Goal: Task Accomplishment & Management: Manage account settings

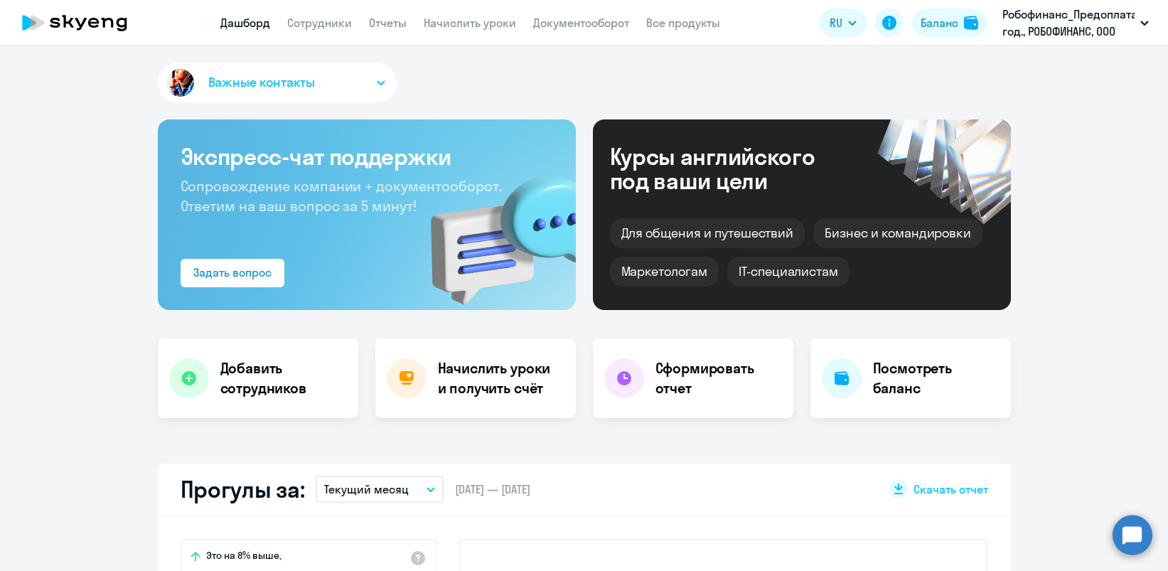
select select "30"
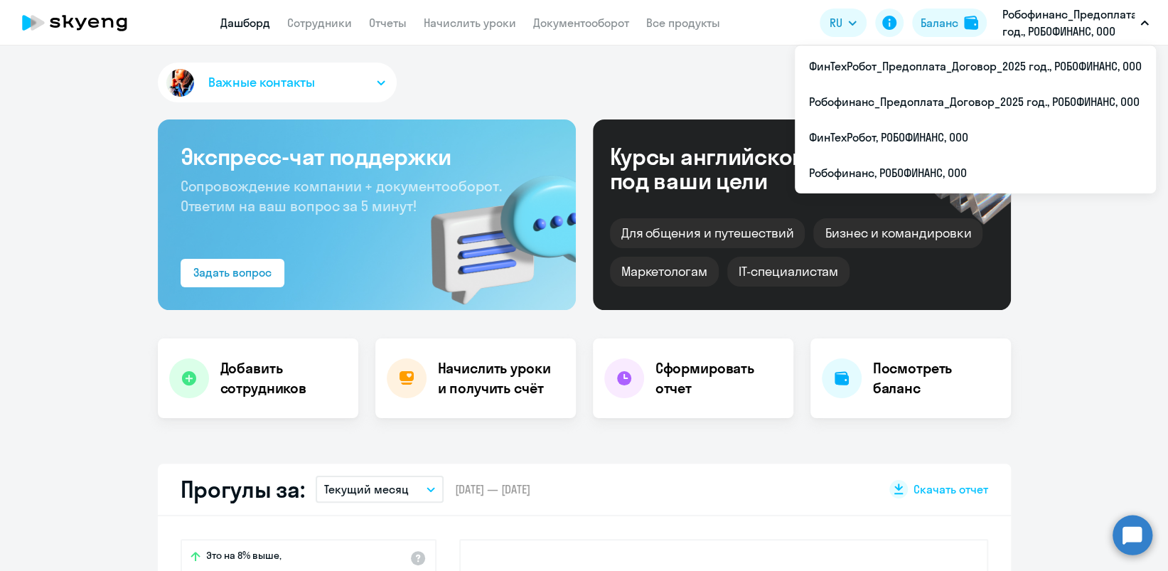
click at [1035, 19] on p "Робофинанс_Предоплата_Договор_2025 год., РОБОФИНАНС, ООО" at bounding box center [1068, 23] width 132 height 34
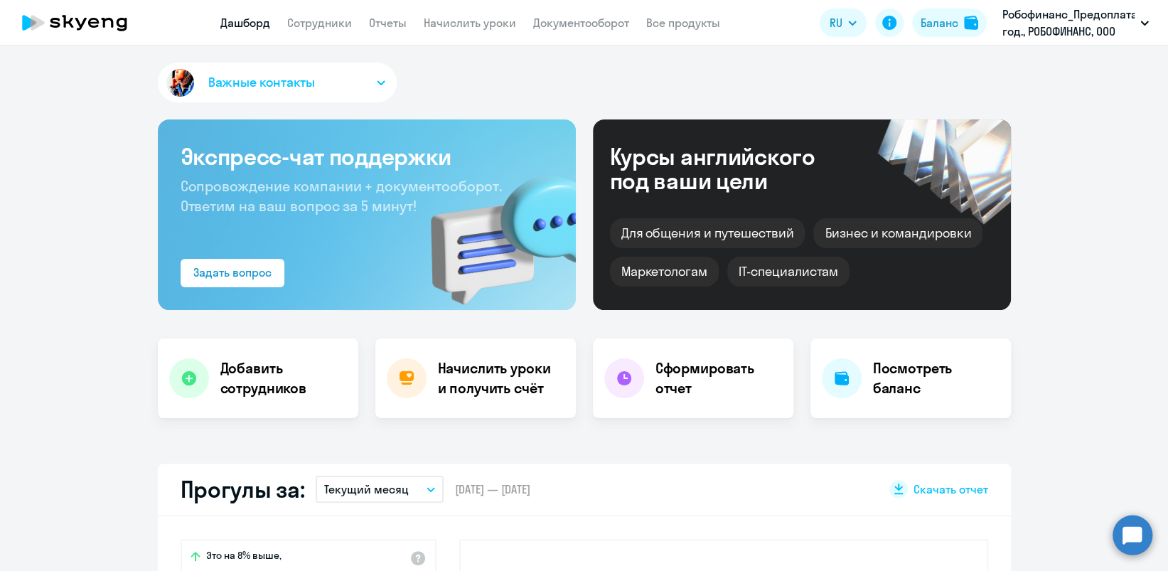
click at [1035, 19] on p "Робофинанс_Предоплата_Договор_2025 год., РОБОФИНАНС, ООО" at bounding box center [1068, 23] width 132 height 34
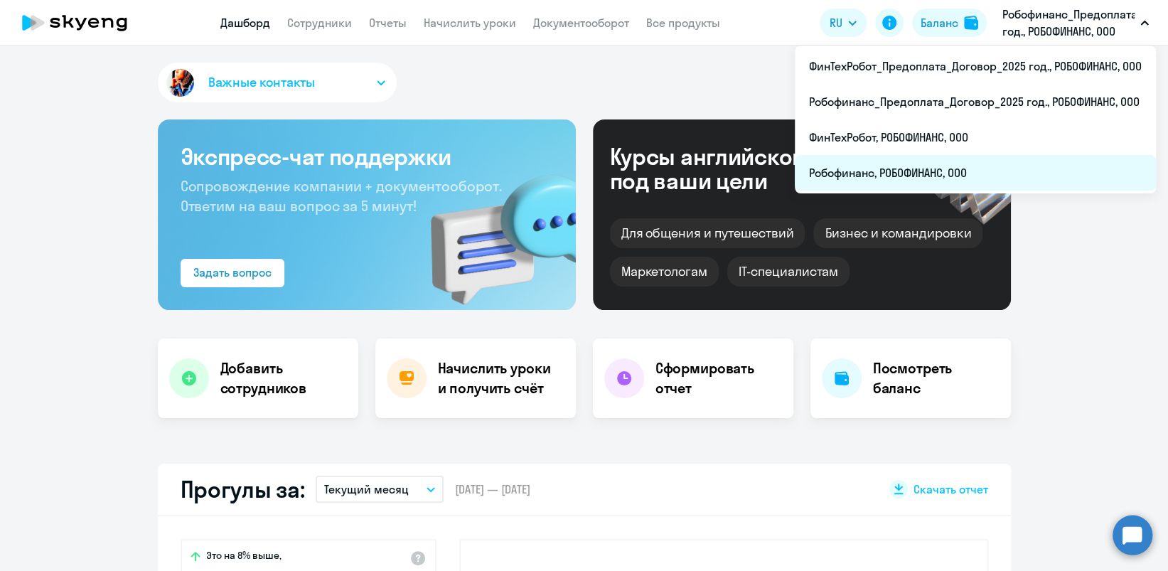
click at [915, 169] on li "Робофинанс, РОБОФИНАНС, ООО" at bounding box center [975, 173] width 361 height 36
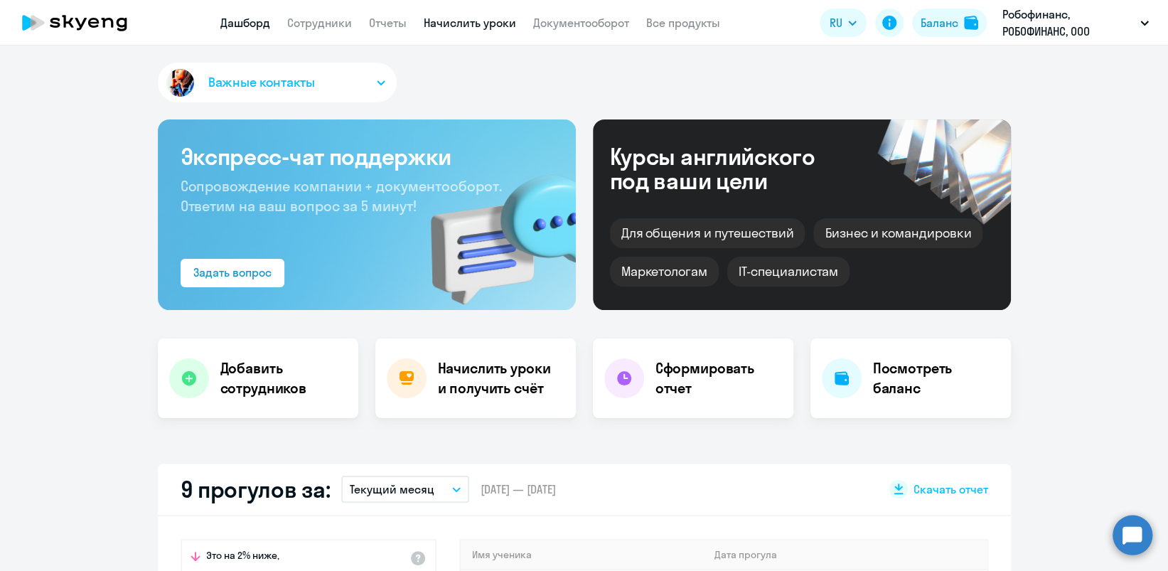
click at [459, 21] on link "Начислить уроки" at bounding box center [470, 23] width 92 height 14
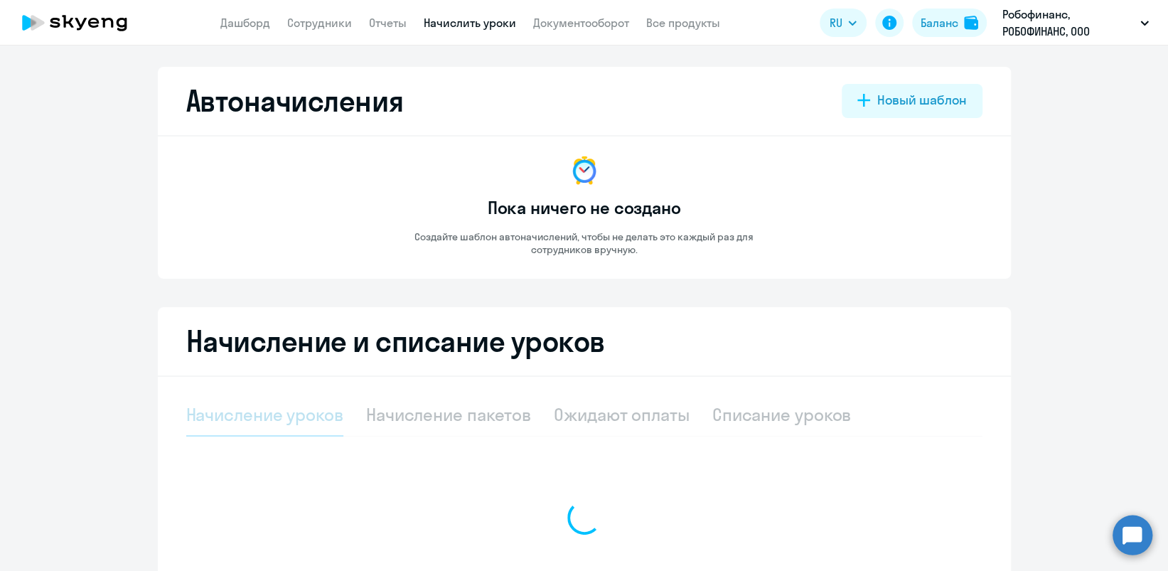
select select "10"
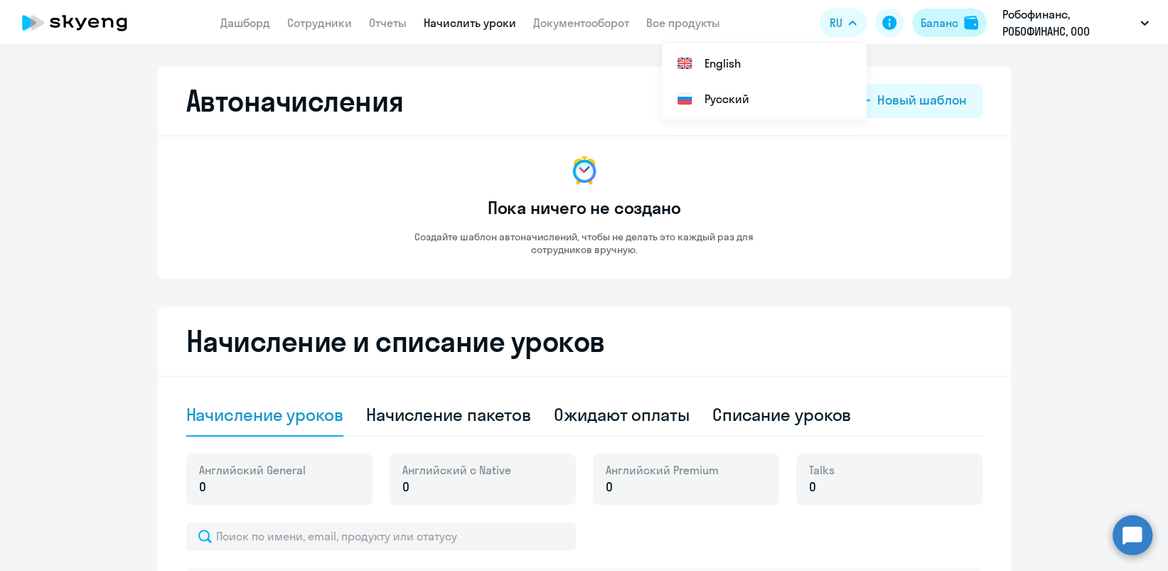
click at [923, 17] on div "Баланс" at bounding box center [939, 22] width 38 height 17
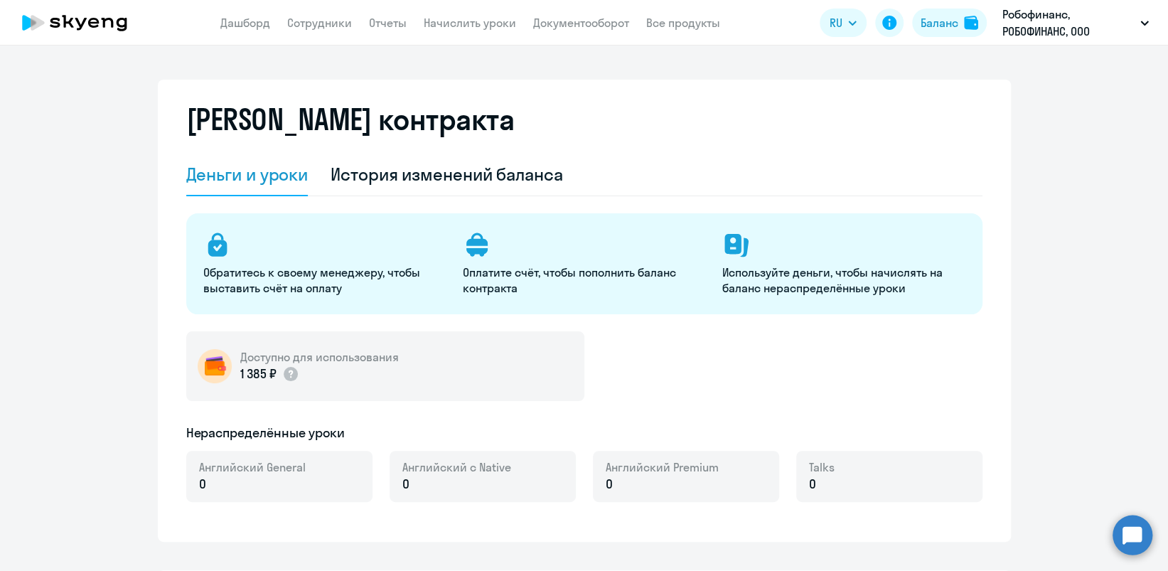
select select "english_adult_not_native_speaker"
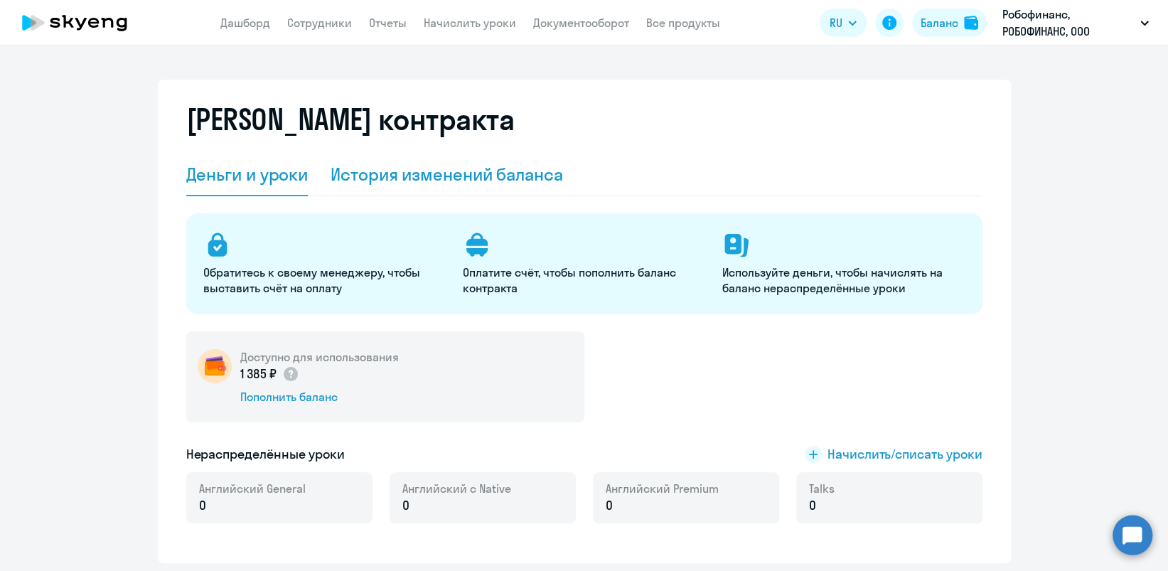
click at [496, 169] on div "История изменений баланса" at bounding box center [446, 174] width 232 height 23
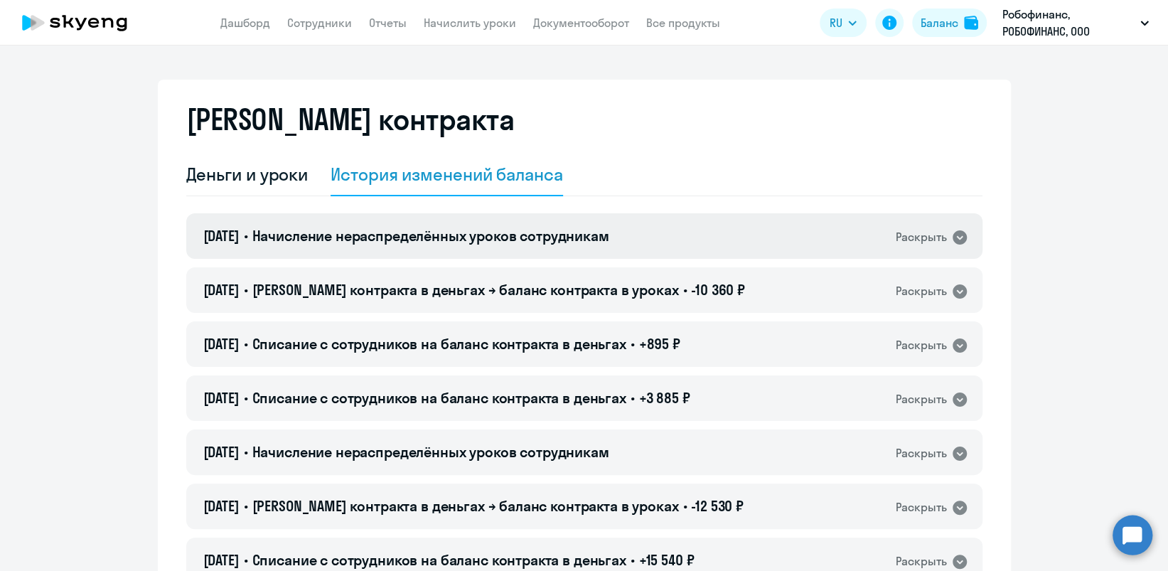
click at [556, 224] on div "[DATE] • Начисление нераспределённых уроков сотрудникам Раскрыть" at bounding box center [584, 235] width 796 height 45
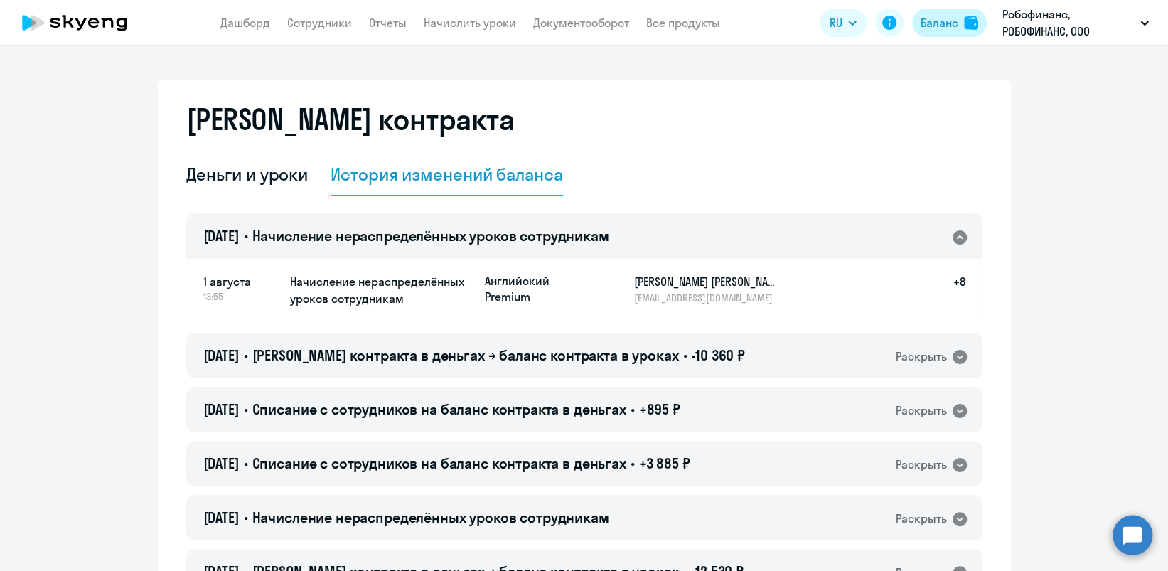
click at [934, 16] on div "Баланс" at bounding box center [939, 22] width 38 height 17
click at [463, 31] on app-menu-item-link "Начислить уроки" at bounding box center [470, 23] width 92 height 18
click at [465, 28] on link "Начислить уроки" at bounding box center [470, 23] width 92 height 14
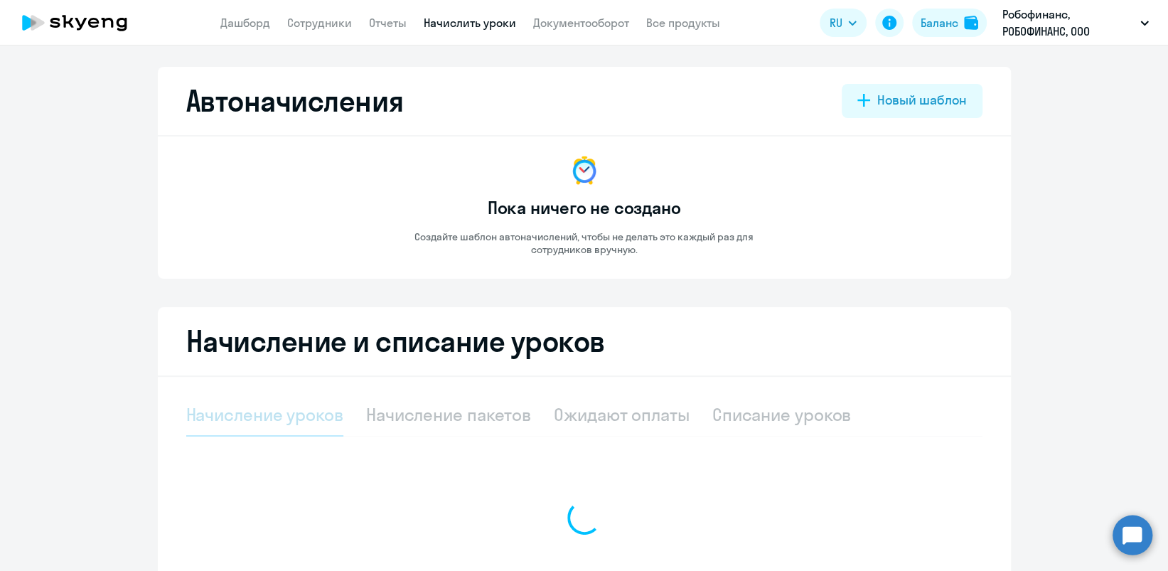
select select "10"
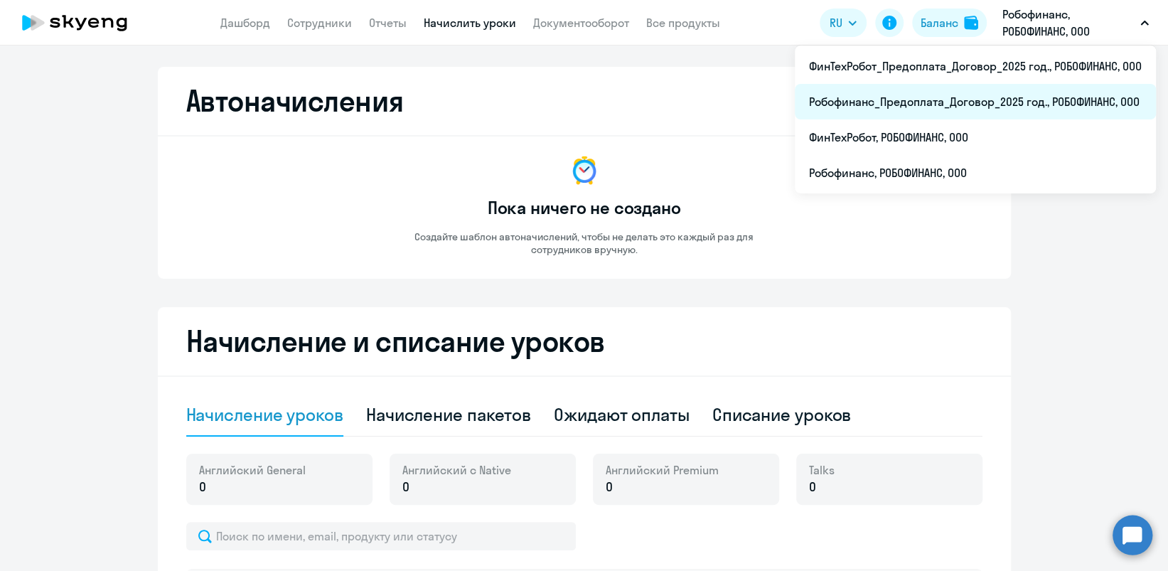
click at [942, 97] on li "Робофинанс_Предоплата_Договор_2025 год., РОБОФИНАНС, ООО" at bounding box center [975, 102] width 361 height 36
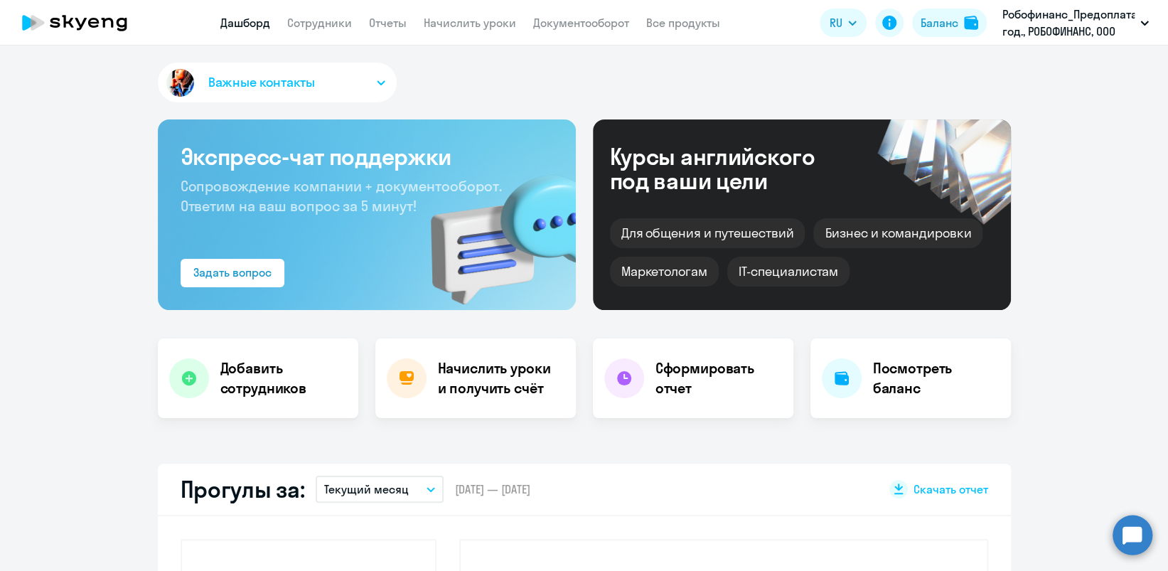
select select "30"
click at [288, 77] on span "Важные контакты" at bounding box center [261, 82] width 107 height 18
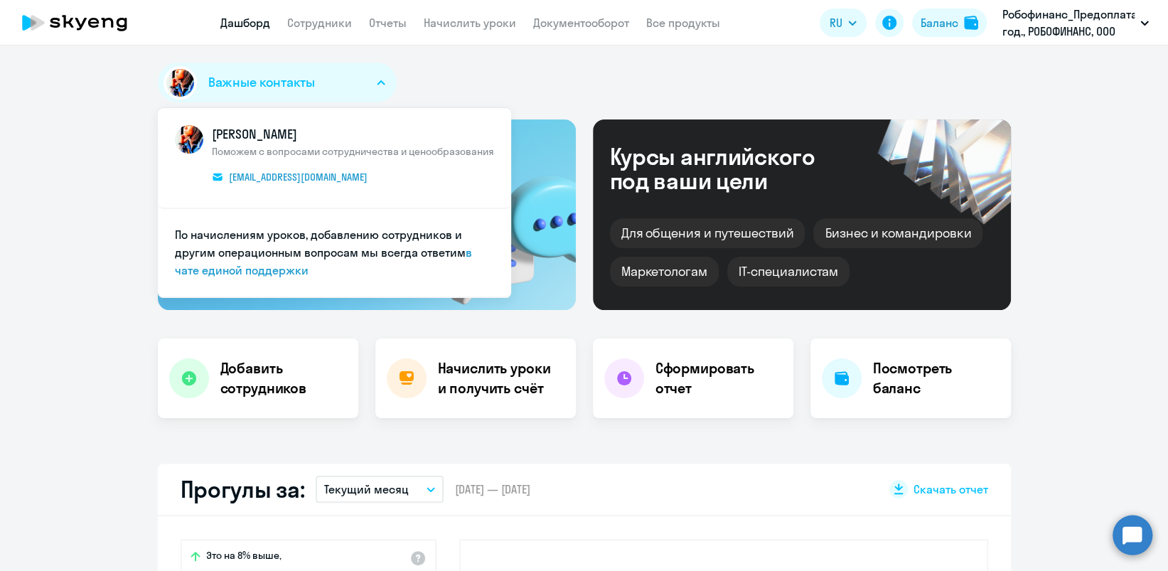
click at [585, 72] on div "Важные контакты [PERSON_NAME] с вопросами сотрудничества и ценообразования [EMA…" at bounding box center [584, 85] width 853 height 45
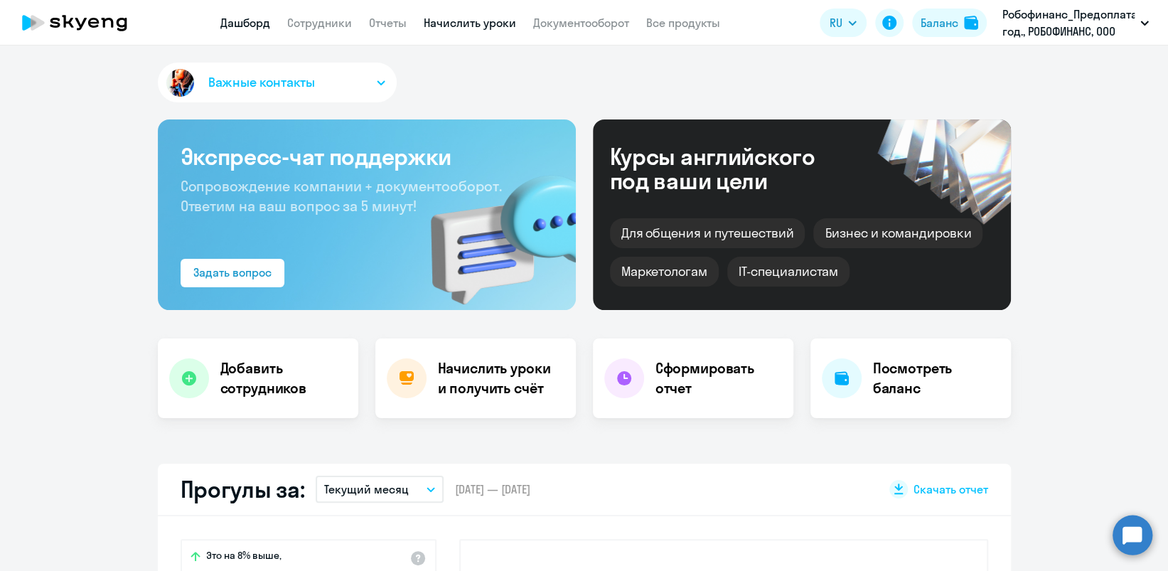
click at [473, 22] on link "Начислить уроки" at bounding box center [470, 23] width 92 height 14
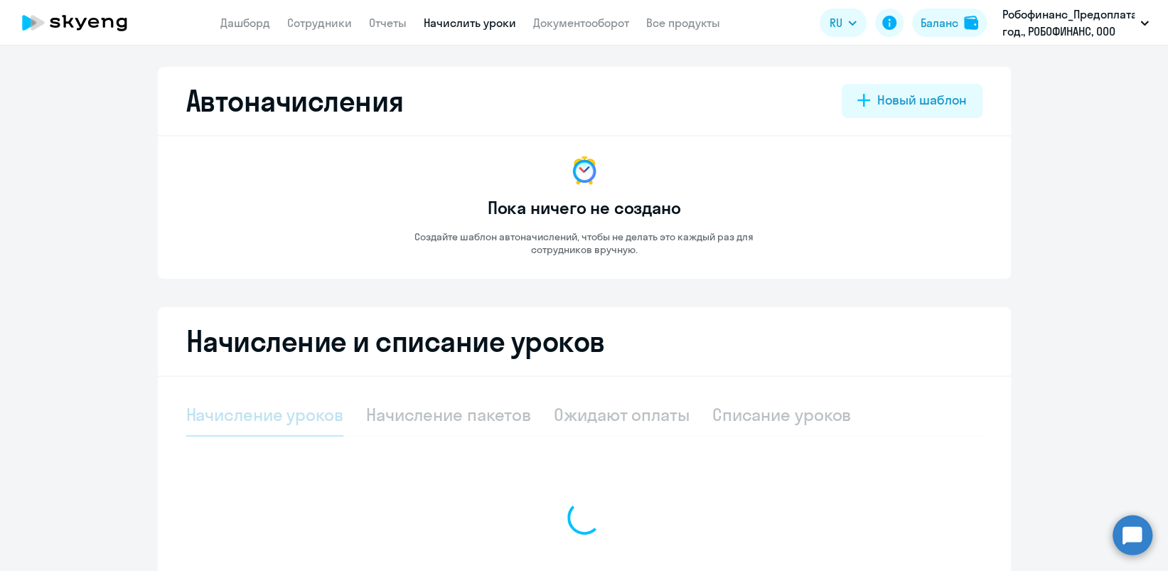
select select "10"
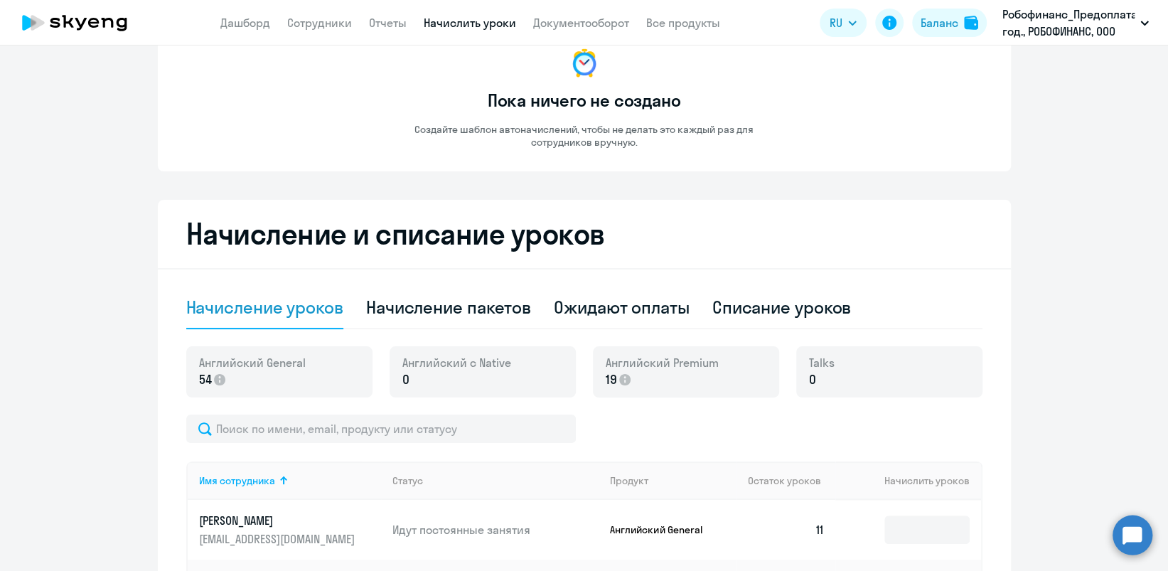
scroll to position [284, 0]
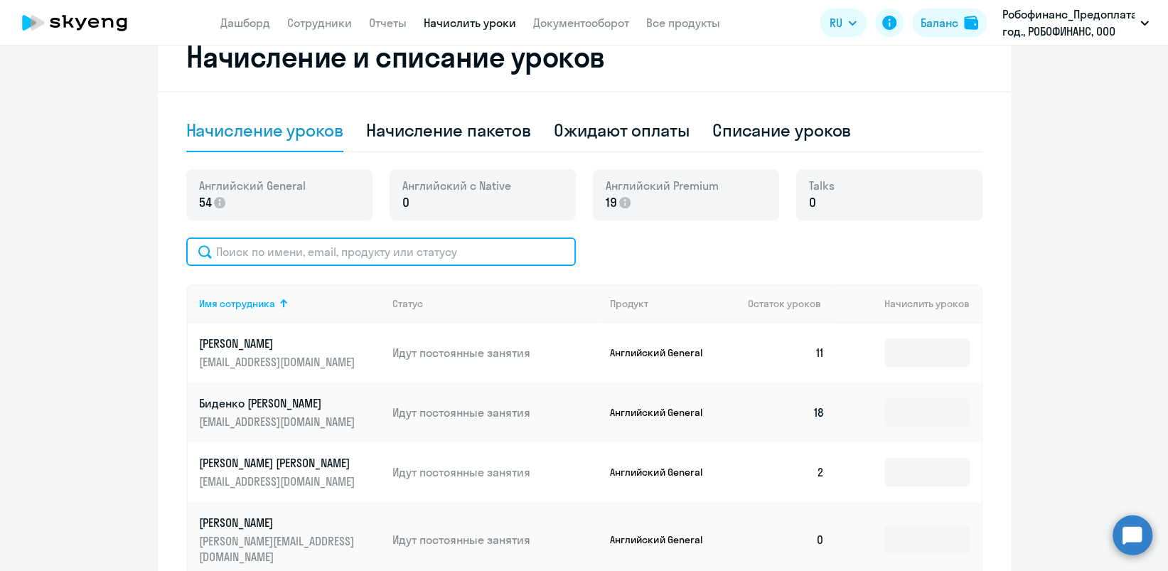
click at [434, 257] on input "text" at bounding box center [380, 251] width 389 height 28
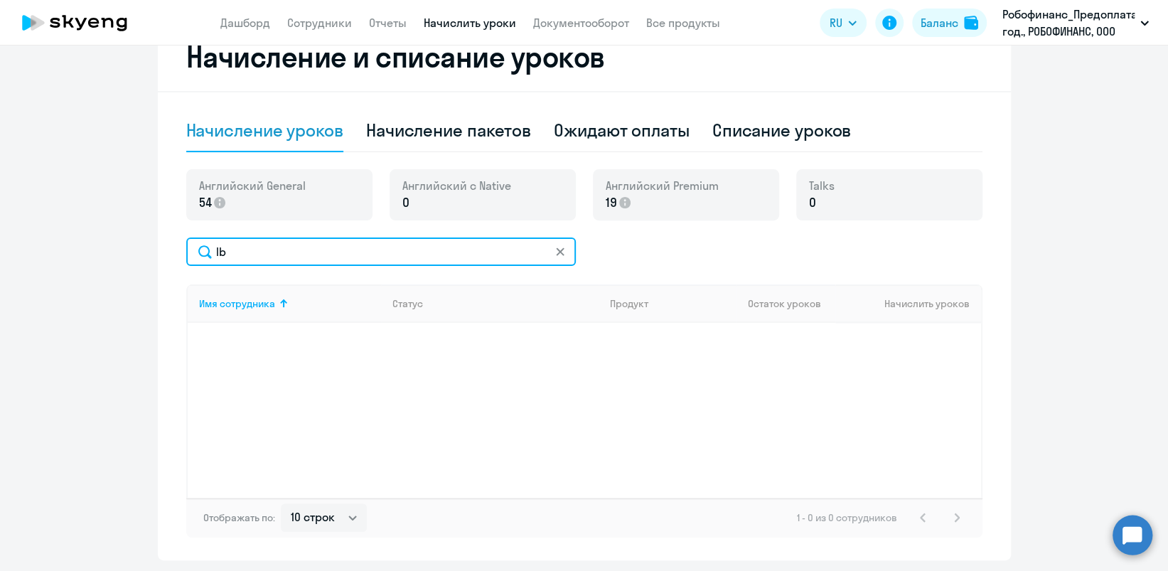
type input "l"
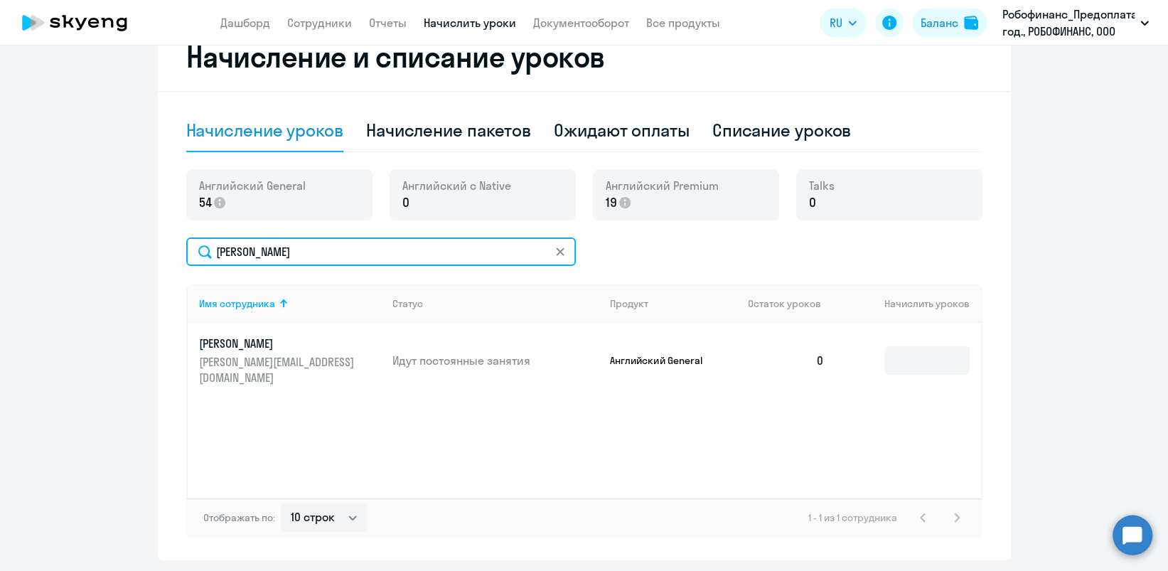
type input "[PERSON_NAME]"
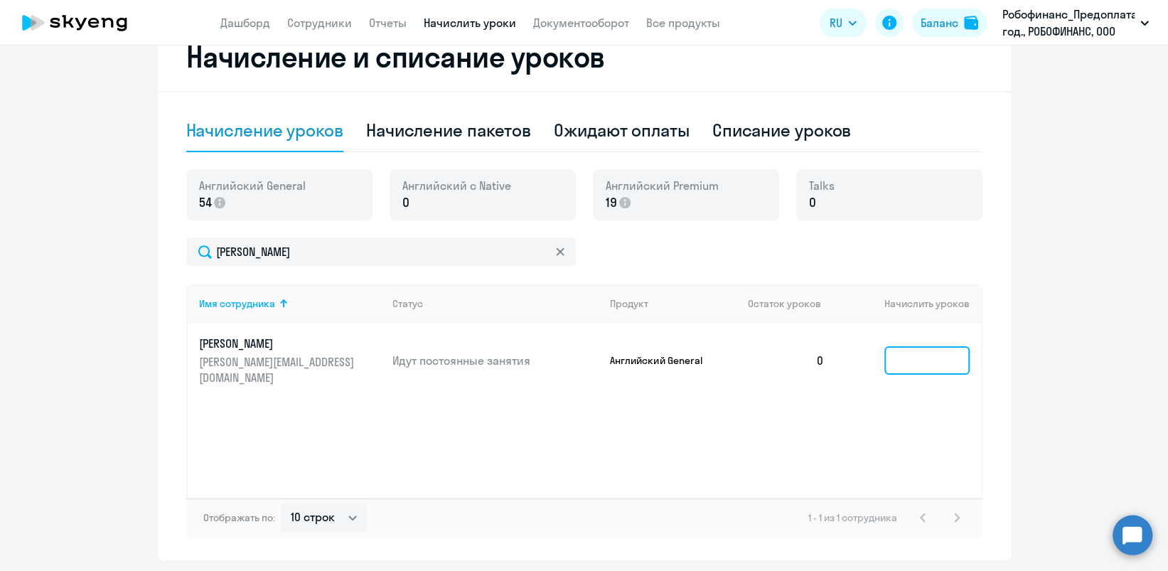
click at [914, 348] on input at bounding box center [926, 360] width 85 height 28
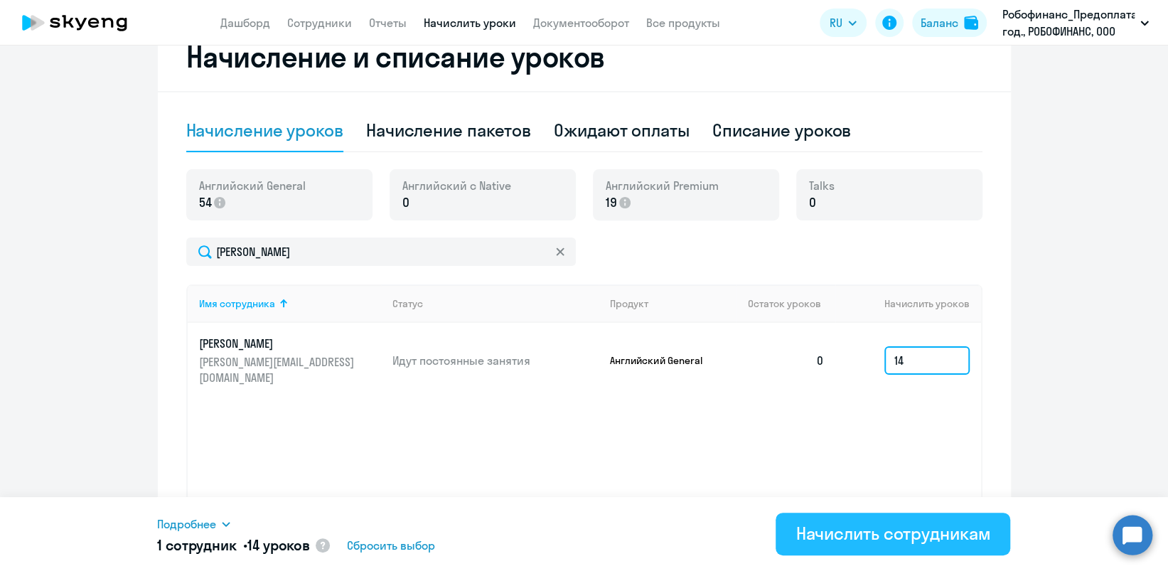
type input "14"
click at [881, 519] on button "Начислить сотрудникам" at bounding box center [892, 533] width 235 height 43
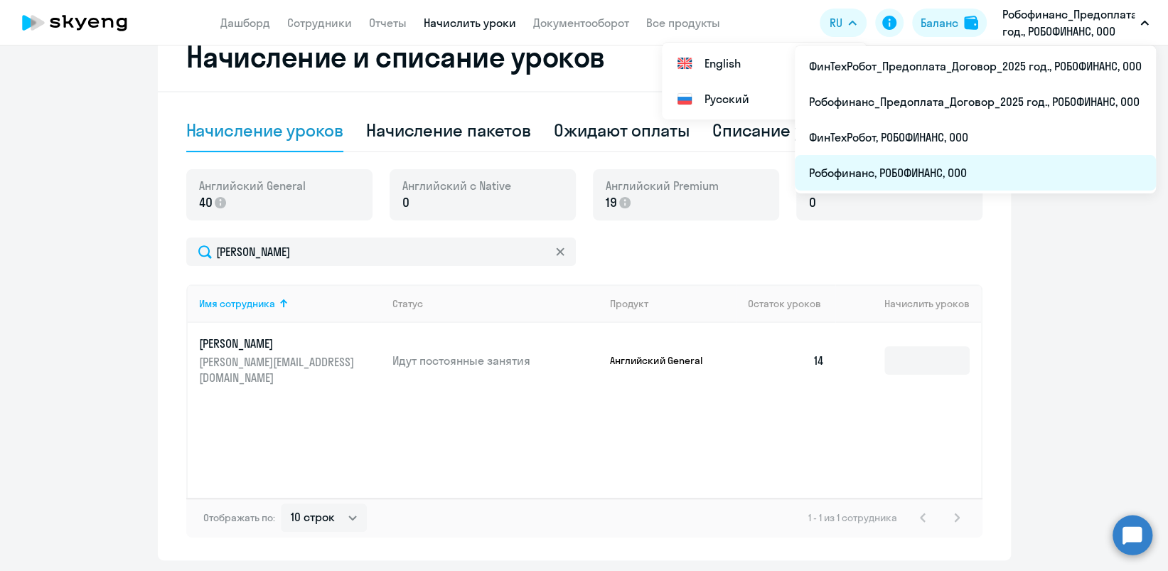
click at [870, 176] on li "Робофинанс, РОБОФИНАНС, ООО" at bounding box center [975, 173] width 361 height 36
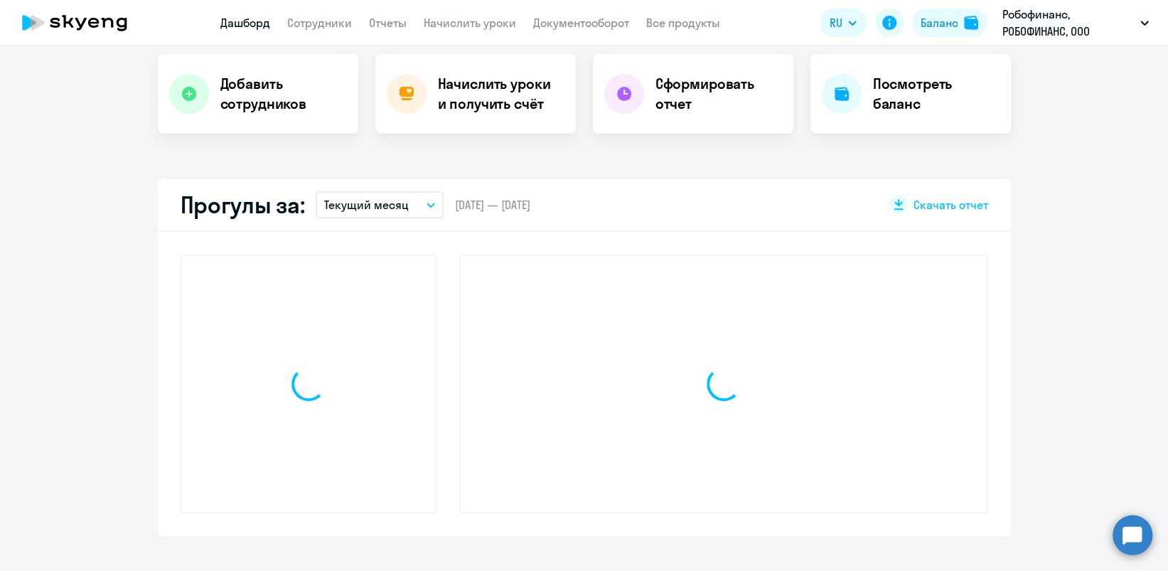
scroll to position [412, 0]
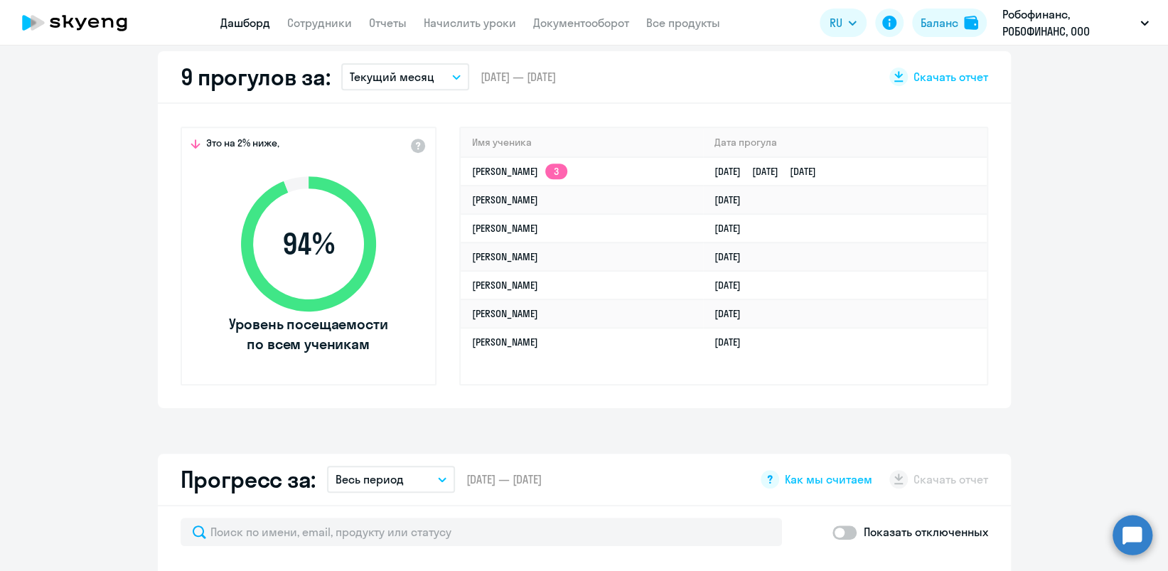
select select "30"
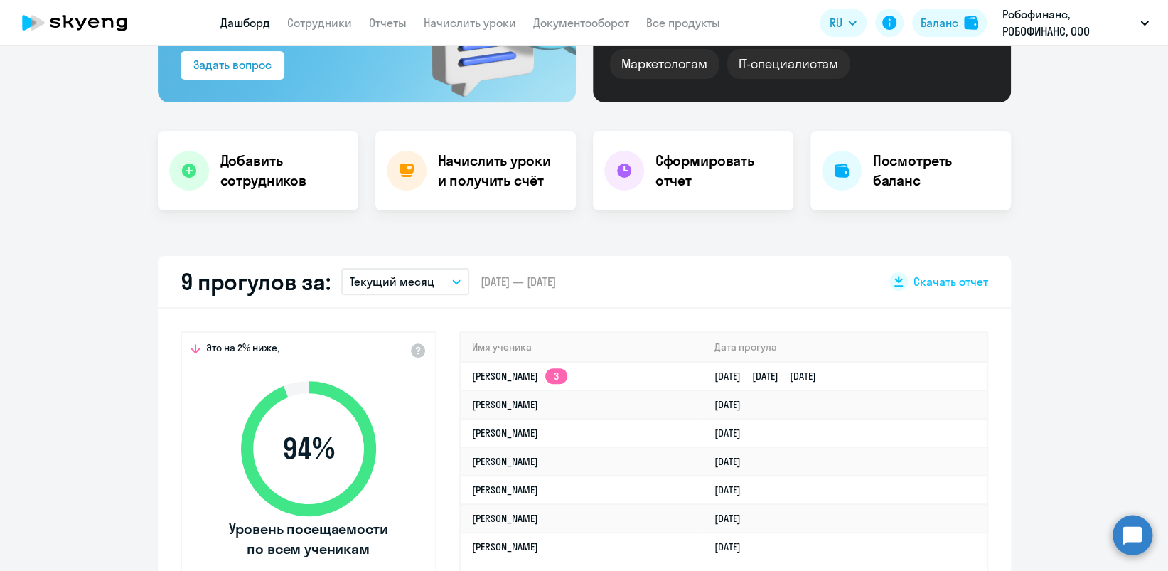
scroll to position [0, 0]
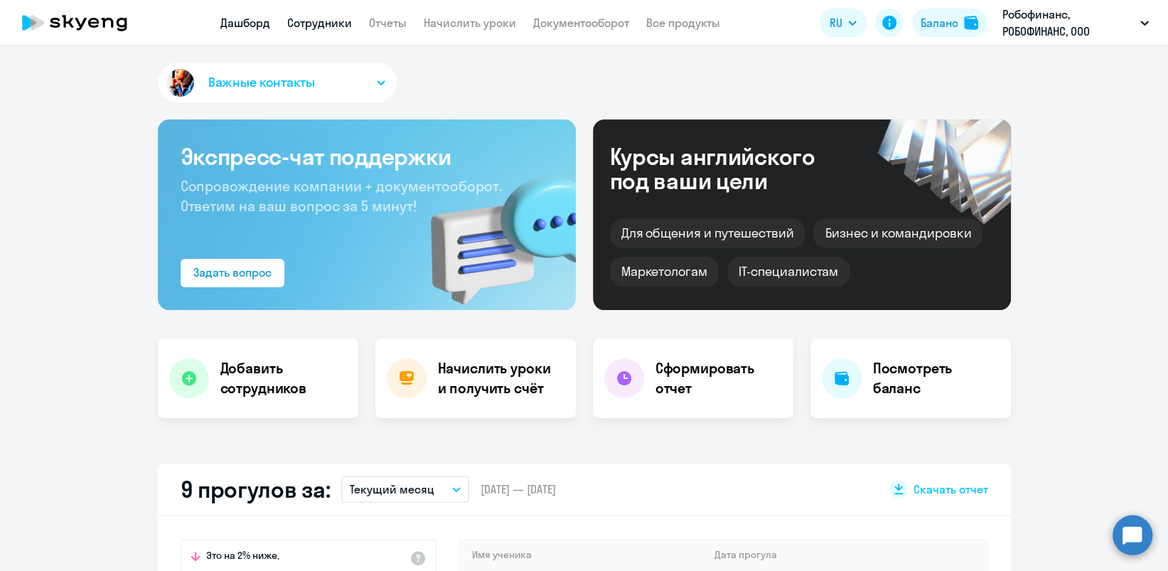
click at [324, 22] on link "Сотрудники" at bounding box center [319, 23] width 65 height 14
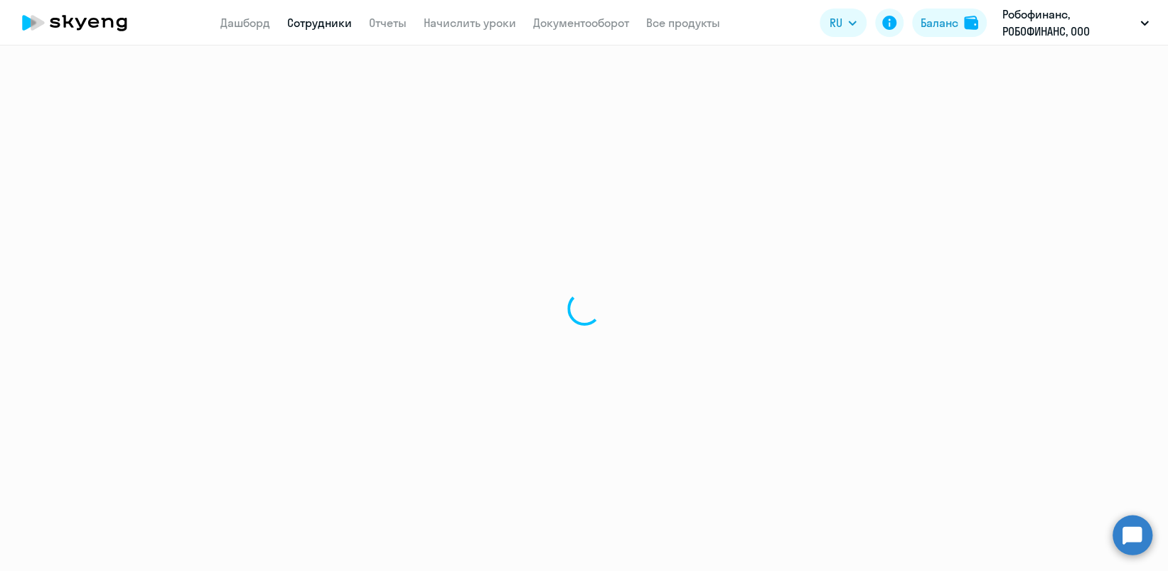
select select "30"
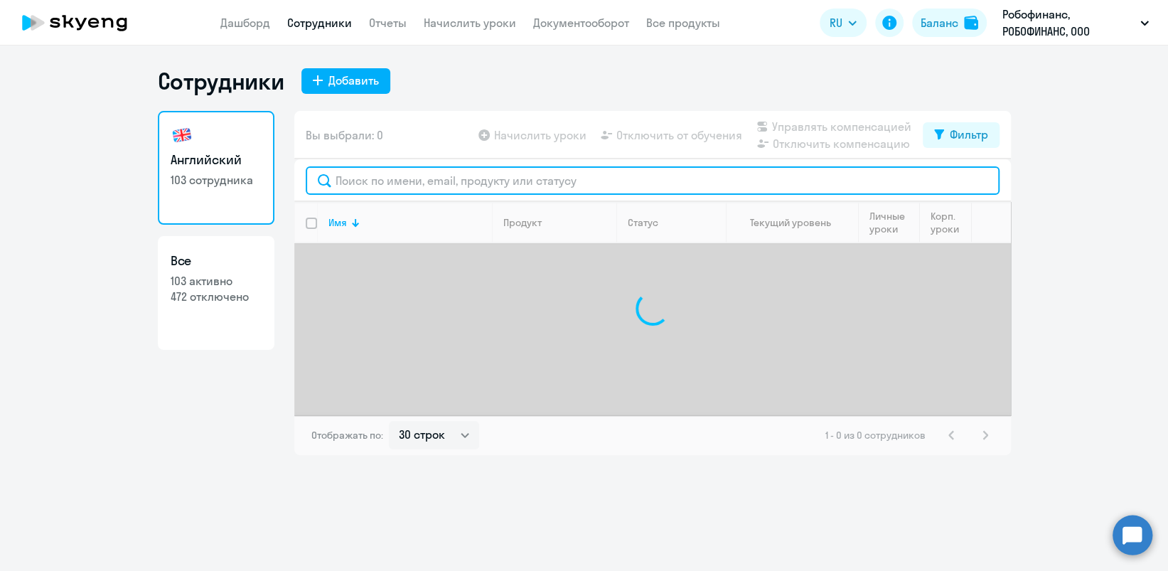
click at [503, 188] on input "text" at bounding box center [653, 180] width 694 height 28
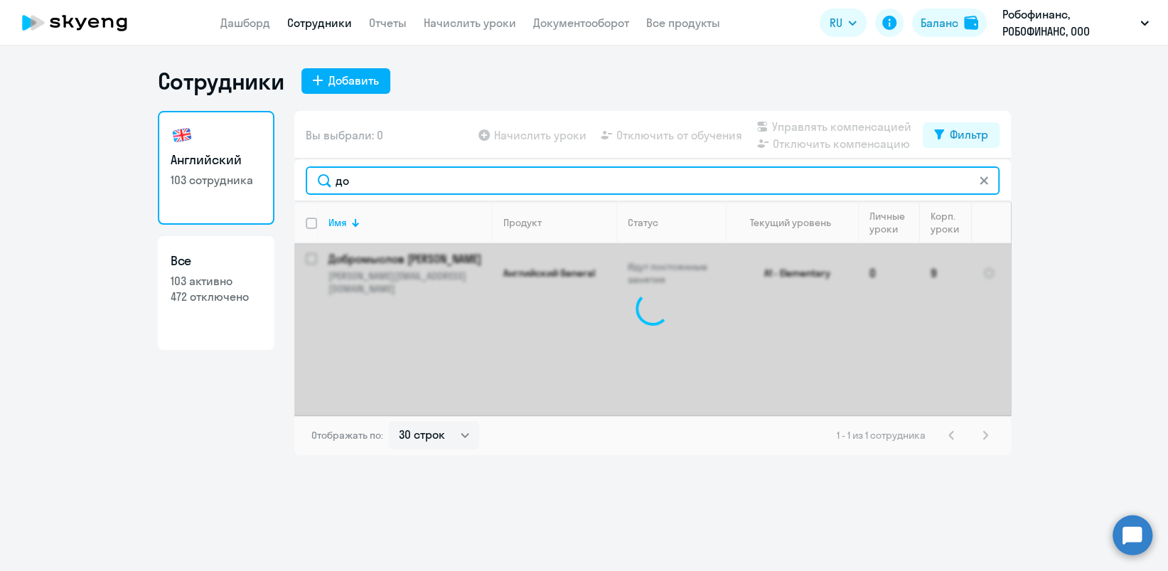
type input "д"
type input "г"
type input "попов"
